Goal: Information Seeking & Learning: Check status

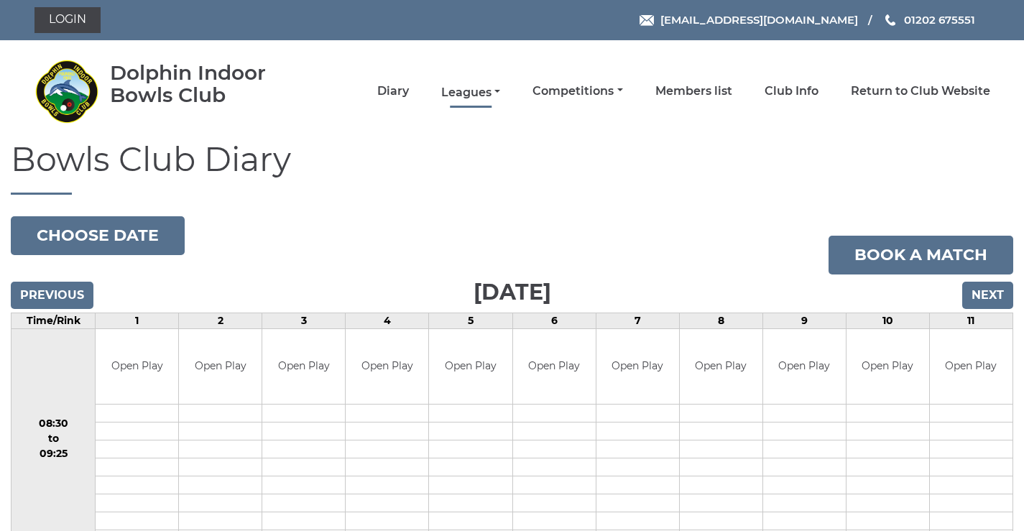
click at [456, 89] on link "Leagues" at bounding box center [470, 93] width 59 height 16
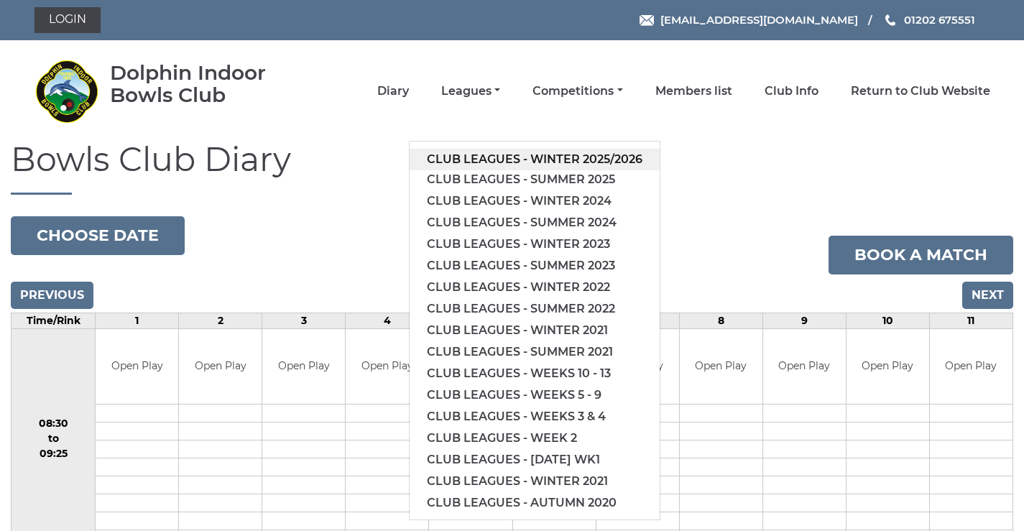
click at [479, 163] on link "Club leagues - Winter 2025/2026" at bounding box center [535, 160] width 250 height 22
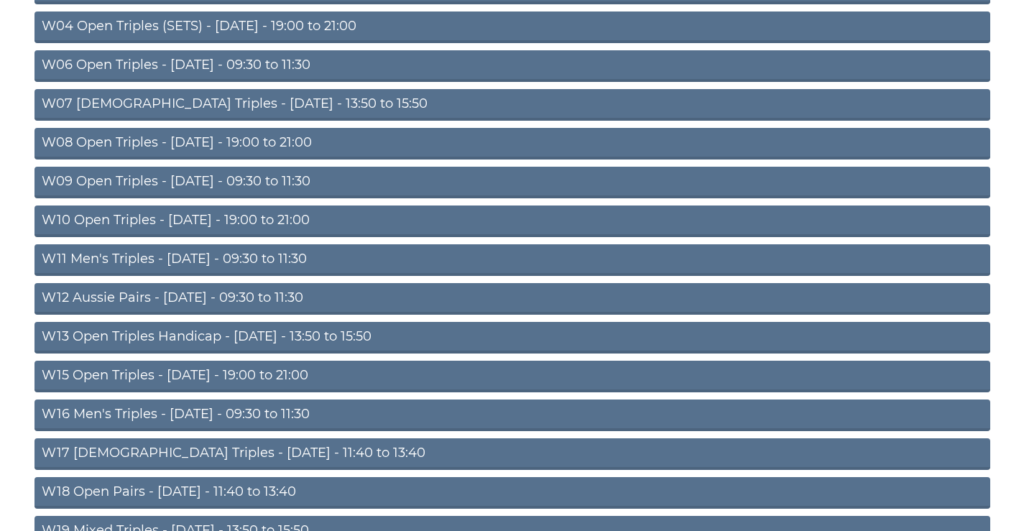
scroll to position [463, 0]
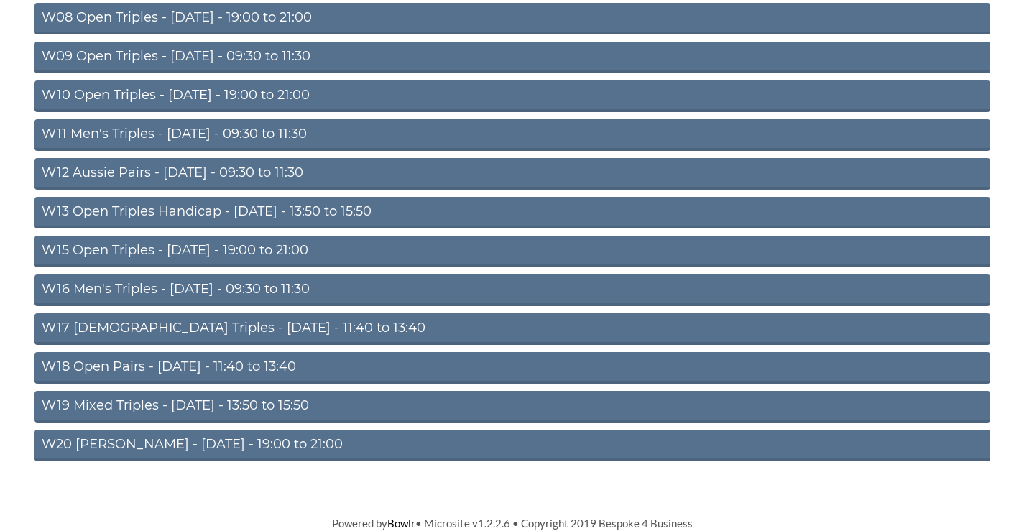
click at [262, 164] on link "W12 Aussie Pairs - [DATE] - 09:30 to 11:30" at bounding box center [512, 174] width 956 height 32
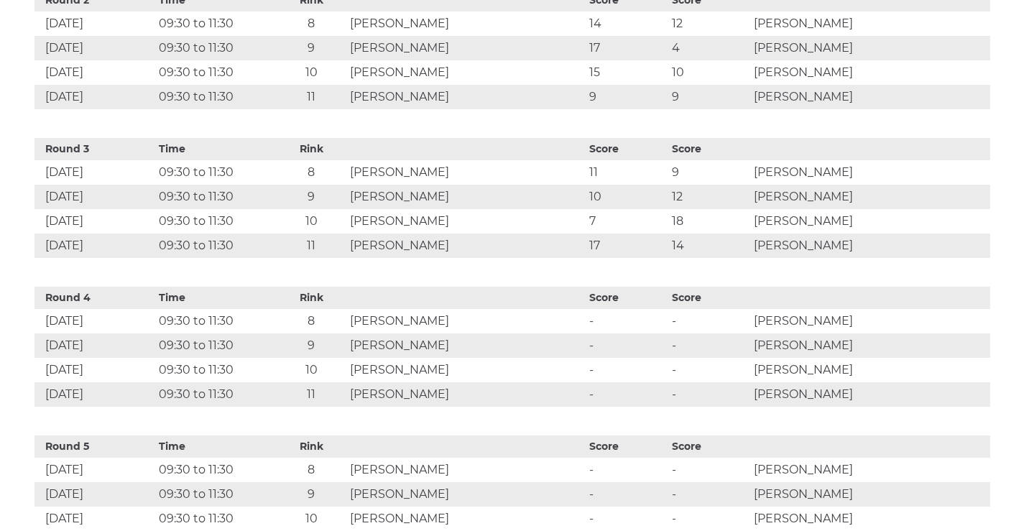
scroll to position [1006, 0]
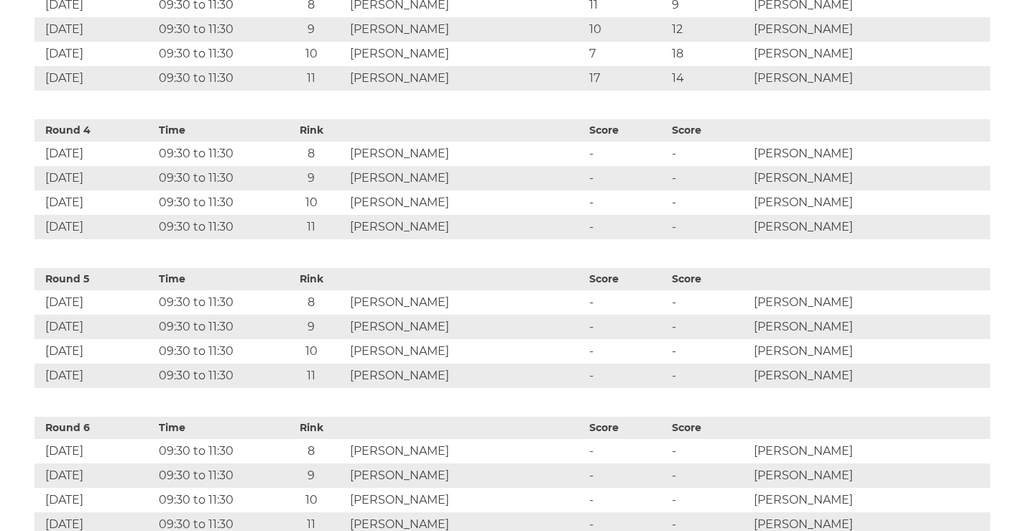
click at [57, 364] on td "23 Oct 2025" at bounding box center [94, 351] width 121 height 24
click at [65, 364] on td "23 Oct 2025" at bounding box center [94, 351] width 121 height 24
click at [75, 364] on td "23 Oct 2025" at bounding box center [94, 351] width 121 height 24
drag, startPoint x: 83, startPoint y: 384, endPoint x: 105, endPoint y: 387, distance: 21.9
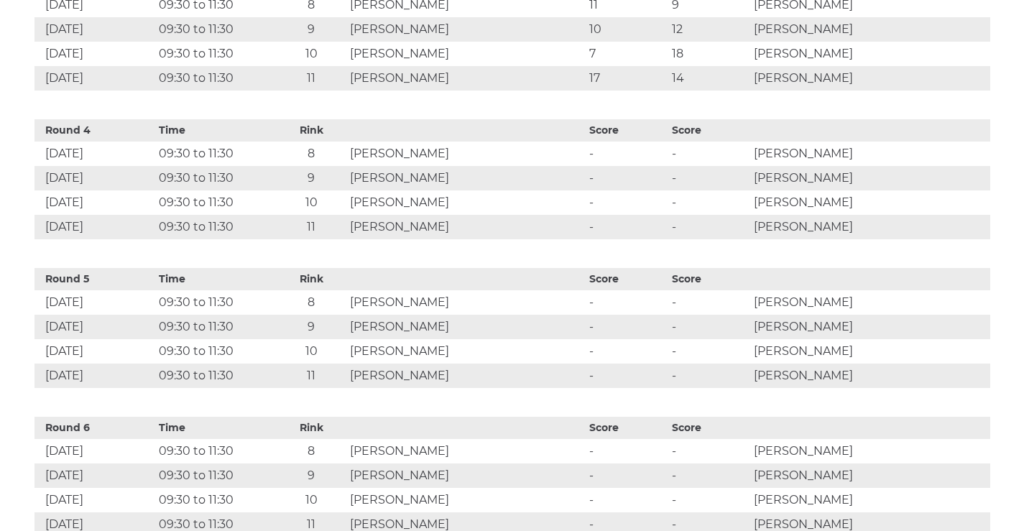
click at [105, 364] on td "23 Oct 2025" at bounding box center [94, 351] width 121 height 24
click at [46, 364] on td "23 Oct 2025" at bounding box center [94, 351] width 121 height 24
drag, startPoint x: 46, startPoint y: 380, endPoint x: 892, endPoint y: 379, distance: 845.8
click at [892, 364] on tr "23 Oct 2025 09:30 to 11:30 10 Peter L ALLEN - - Ian FAIRCLOUGH" at bounding box center [512, 351] width 956 height 24
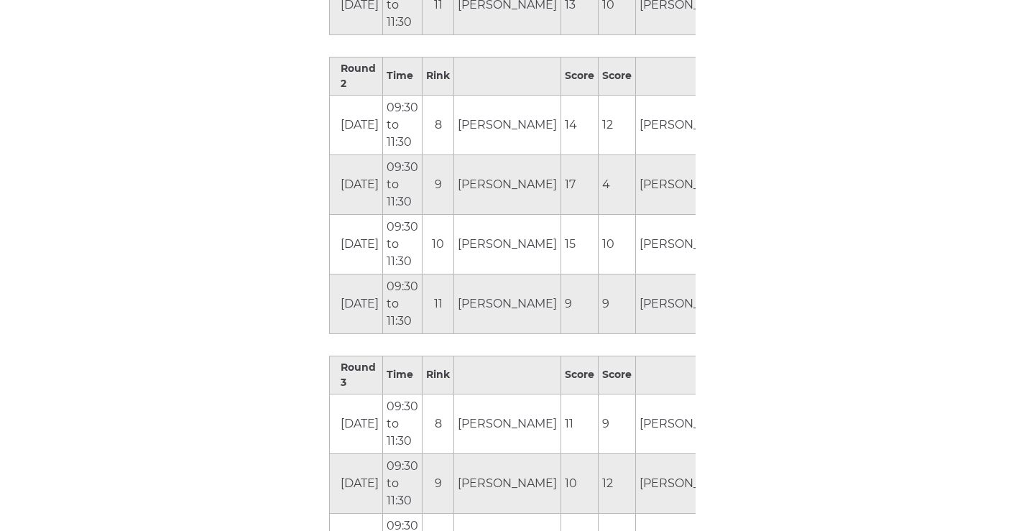
scroll to position [1003, 0]
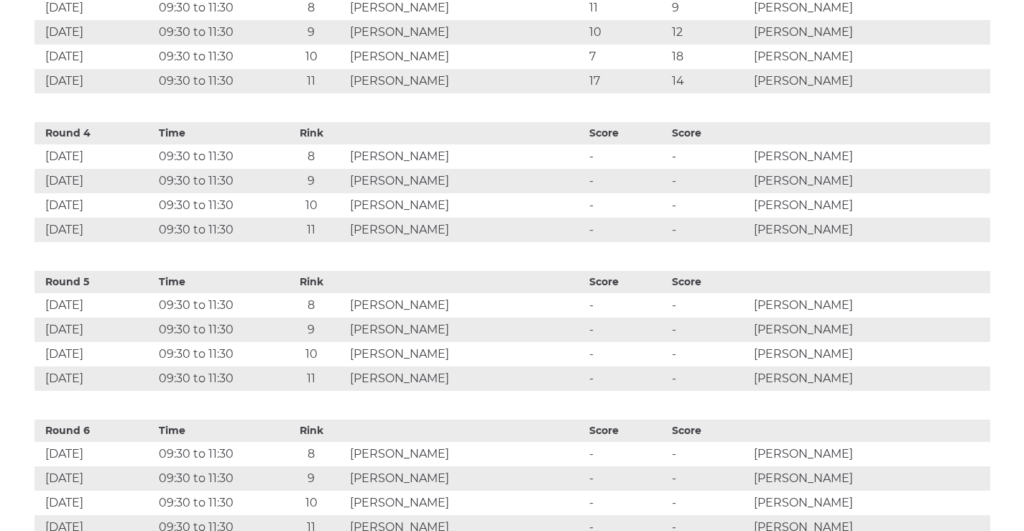
click at [523, 303] on div "Round 5 Time Rink Score Score 23 Oct 2025 09:30 to 11:30 8 Margaret RICKETTS - …" at bounding box center [512, 327] width 956 height 127
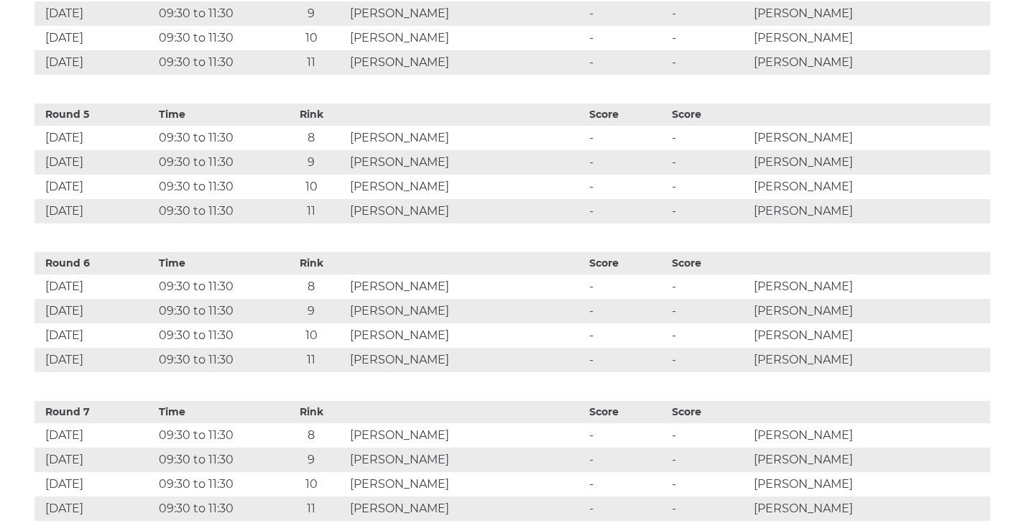
scroll to position [1339, 0]
